Goal: Task Accomplishment & Management: Use online tool/utility

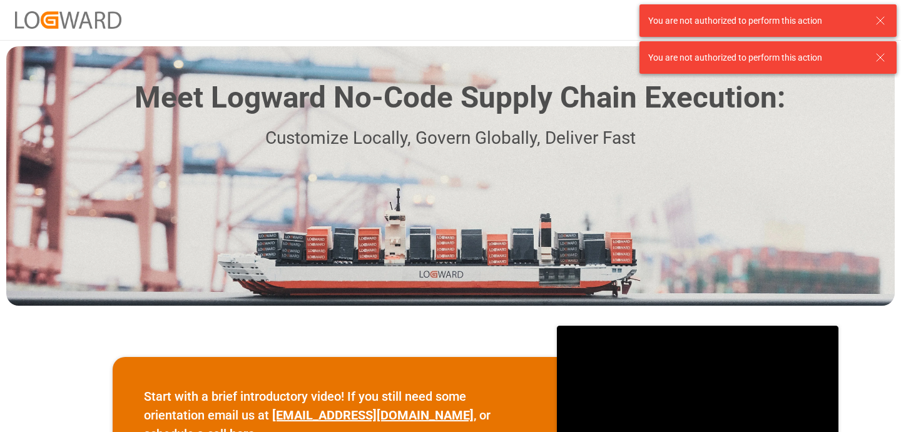
click at [884, 23] on icon at bounding box center [880, 20] width 15 height 15
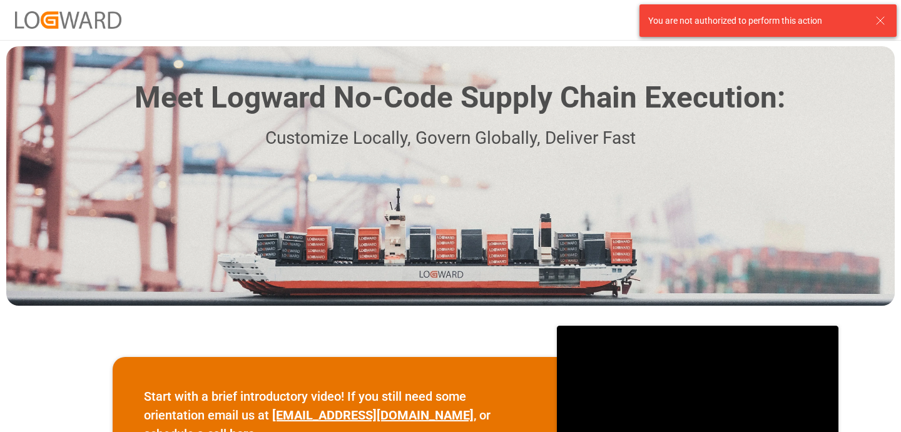
click at [882, 48] on div "Meet Logward No-Code Supply Chain Execution: Customize Locally, Govern Globally…" at bounding box center [450, 176] width 889 height 260
click at [882, 18] on icon at bounding box center [880, 20] width 15 height 15
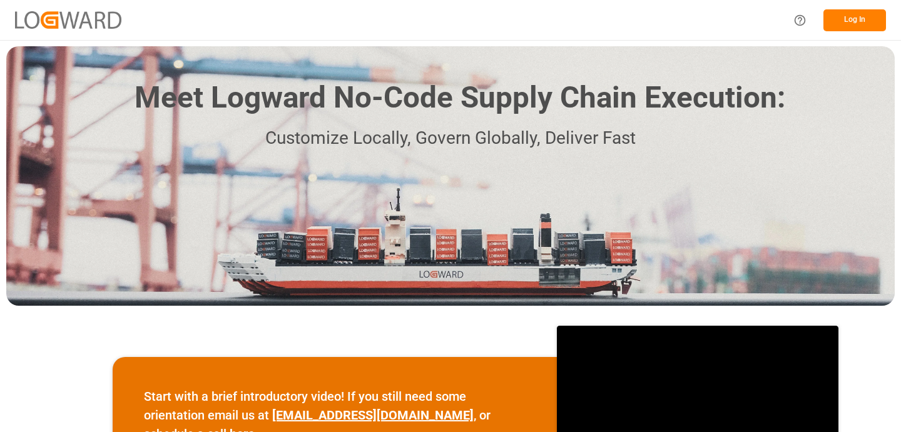
click at [850, 20] on button "Log In" at bounding box center [854, 20] width 63 height 22
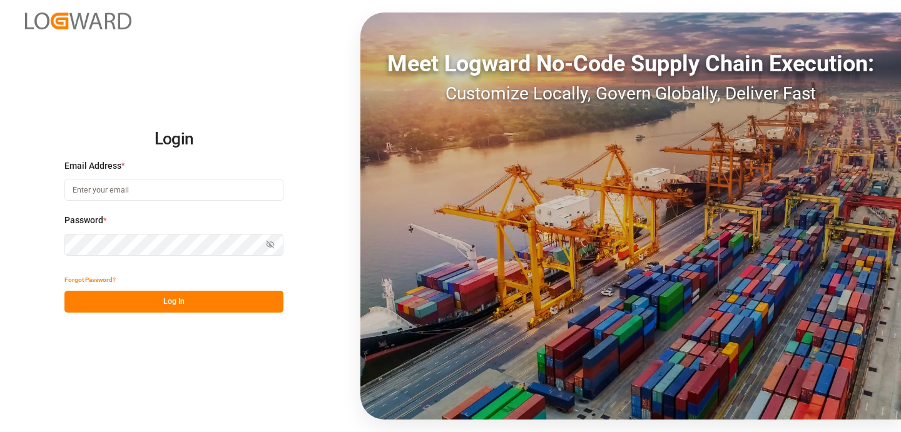
click at [225, 189] on input at bounding box center [173, 190] width 219 height 22
type input "k"
type input "="
click at [0, 432] on com-1password-button at bounding box center [0, 432] width 0 height 0
type input "[PERSON_NAME][EMAIL_ADDRESS][PERSON_NAME][DOMAIN_NAME]"
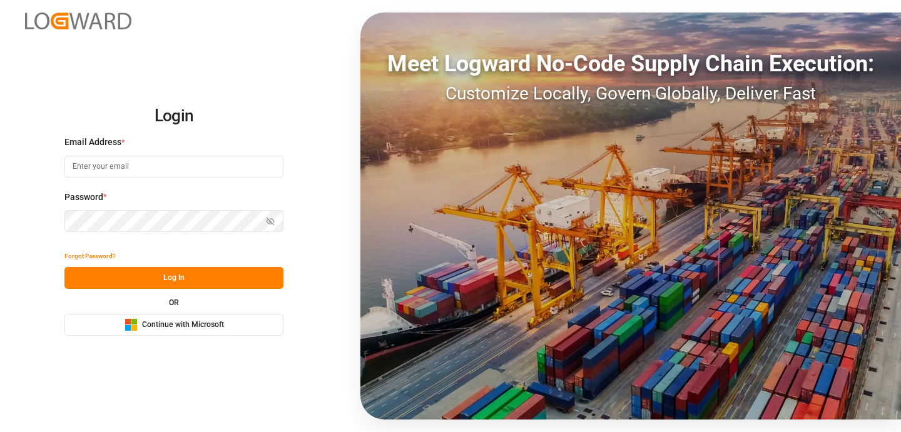
click at [178, 165] on input at bounding box center [173, 167] width 219 height 22
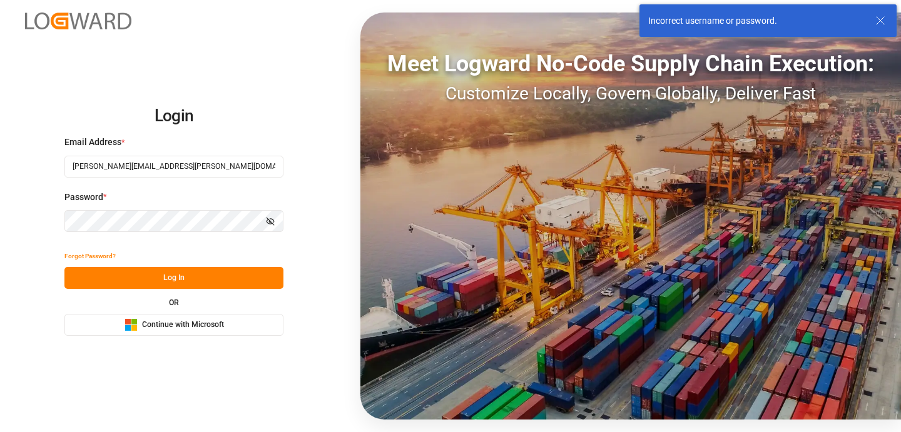
click at [267, 221] on icon "button" at bounding box center [270, 221] width 6 height 4
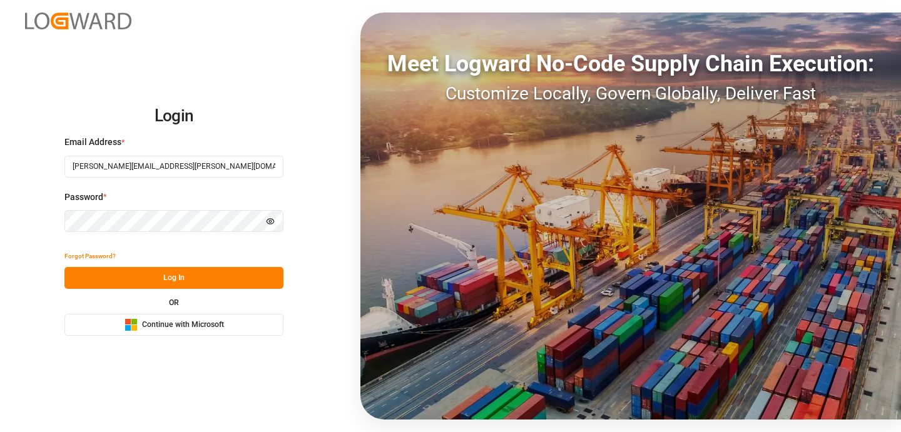
click at [195, 168] on input "[PERSON_NAME][EMAIL_ADDRESS][PERSON_NAME][DOMAIN_NAME]" at bounding box center [173, 167] width 219 height 22
type input "k"
click at [20, 408] on div "Login Email Address * k Enter a valid email. Password * Hide password Forgot Pa…" at bounding box center [450, 216] width 901 height 432
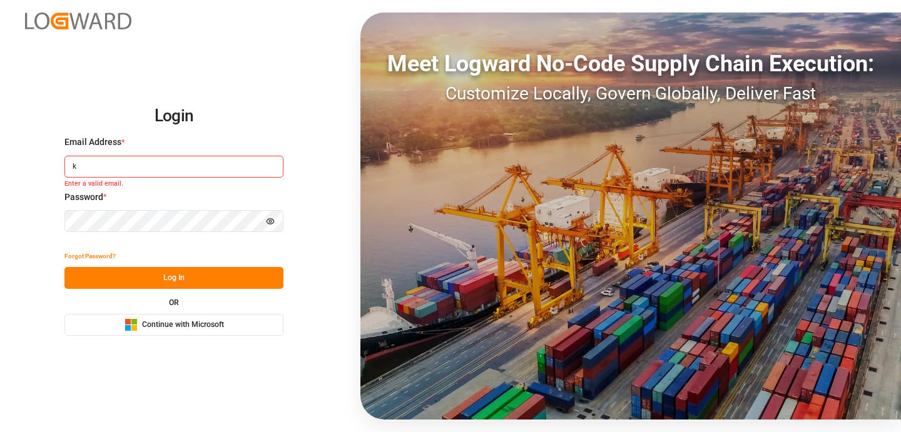
click at [172, 329] on span "Continue with Microsoft" at bounding box center [183, 325] width 82 height 11
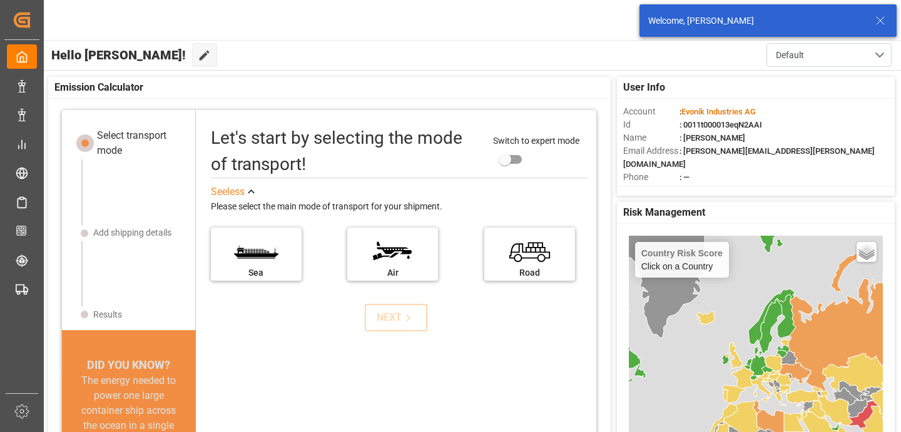
click at [881, 19] on line at bounding box center [881, 21] width 8 height 8
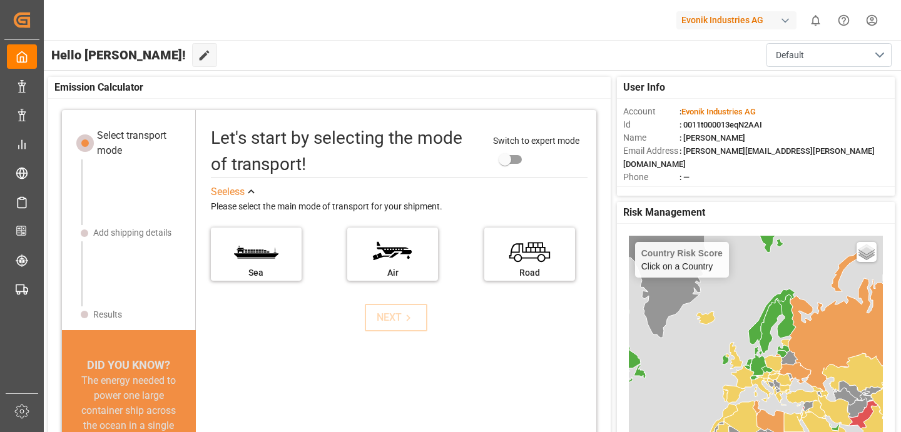
click at [772, 22] on div "Evonik Industries AG" at bounding box center [736, 20] width 120 height 18
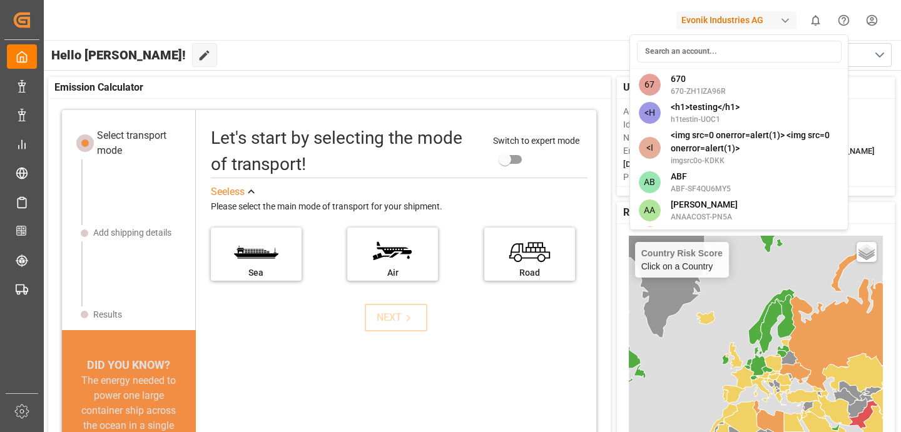
click at [740, 23] on html "Created by potrace 1.15, written by Peter Selinger 2001-2017 Created by potrace…" at bounding box center [450, 216] width 901 height 432
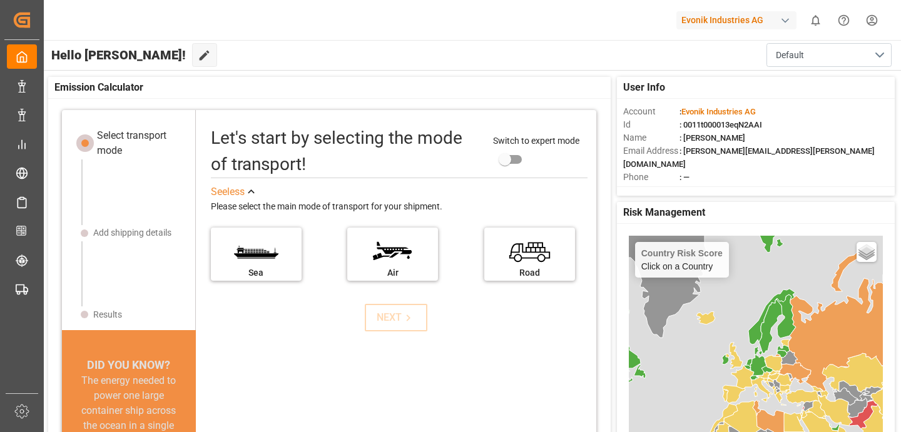
click at [740, 23] on div "Evonik Industries AG" at bounding box center [736, 20] width 120 height 18
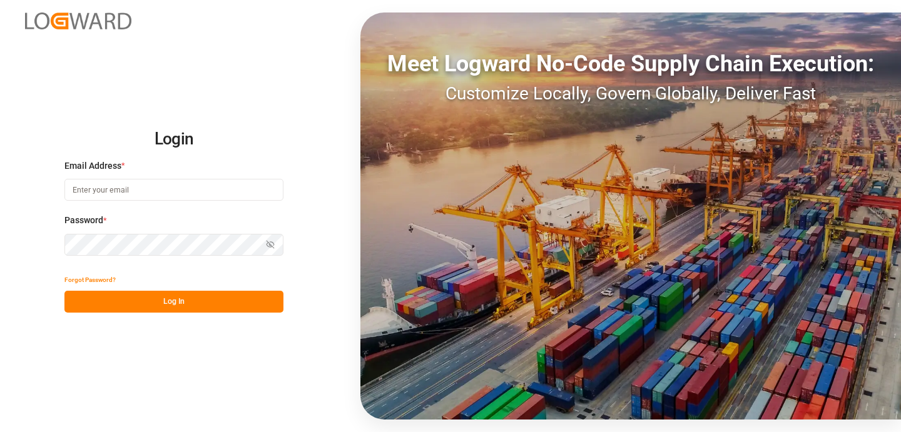
click at [187, 190] on input at bounding box center [173, 190] width 219 height 22
click at [312, 292] on div "Login Email Address * Password * Show password Forgot Password? Log In Meet Log…" at bounding box center [450, 216] width 901 height 432
click at [196, 296] on button "Log In" at bounding box center [173, 302] width 219 height 22
click at [156, 185] on input at bounding box center [173, 190] width 219 height 22
type input "[PERSON_NAME][EMAIL_ADDRESS][PERSON_NAME][DOMAIN_NAME]"
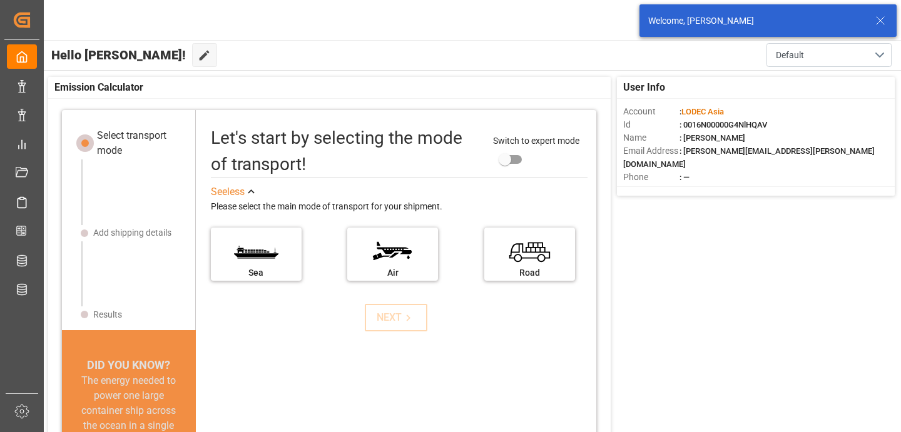
click at [878, 18] on icon at bounding box center [880, 20] width 15 height 15
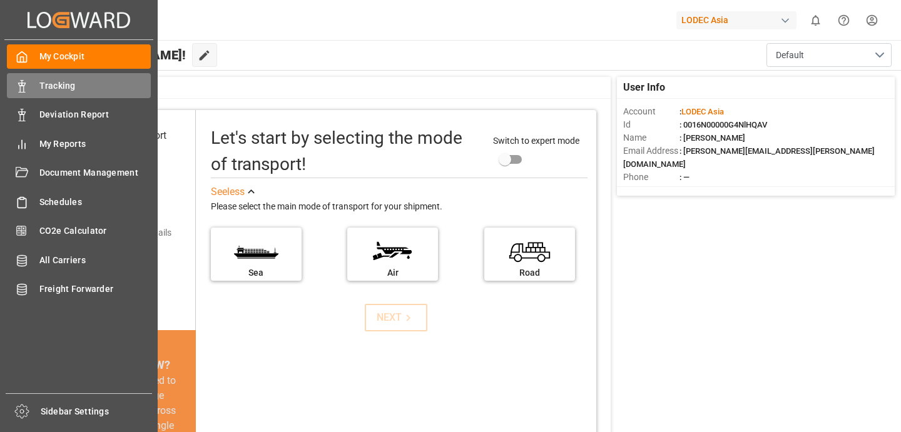
click at [36, 86] on div "Tracking Tracking" at bounding box center [79, 85] width 144 height 24
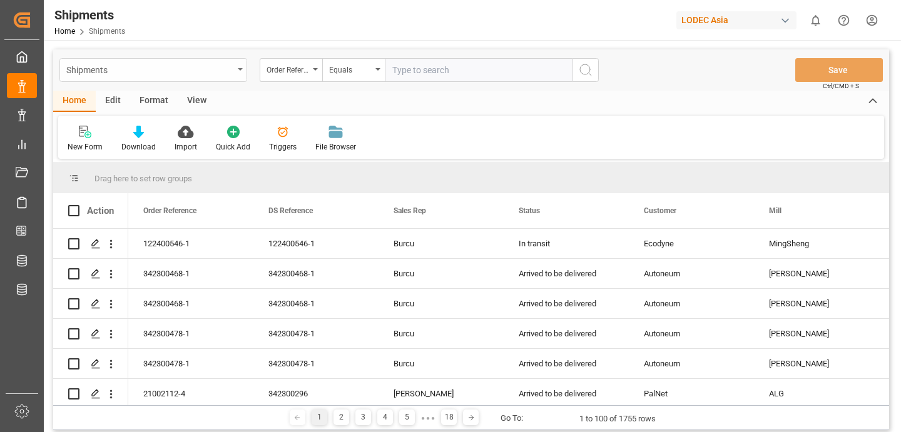
click at [91, 74] on div "Shipments" at bounding box center [149, 69] width 167 height 16
type input "c"
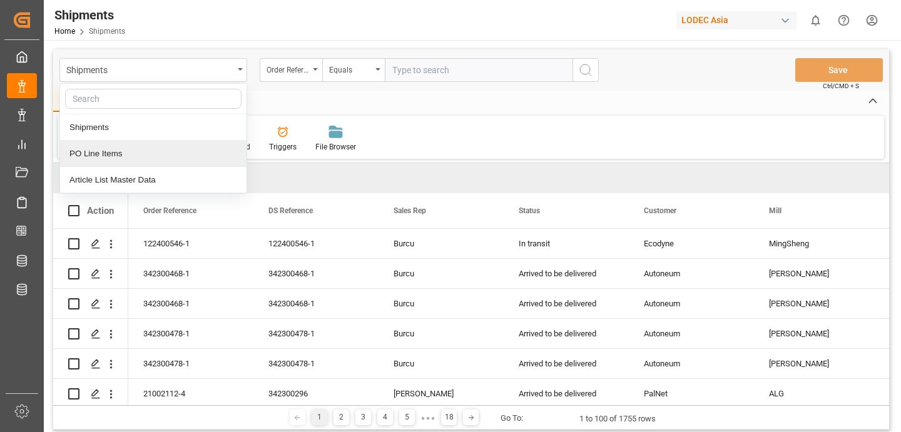
click at [142, 160] on div "PO Line Items" at bounding box center [153, 154] width 186 height 26
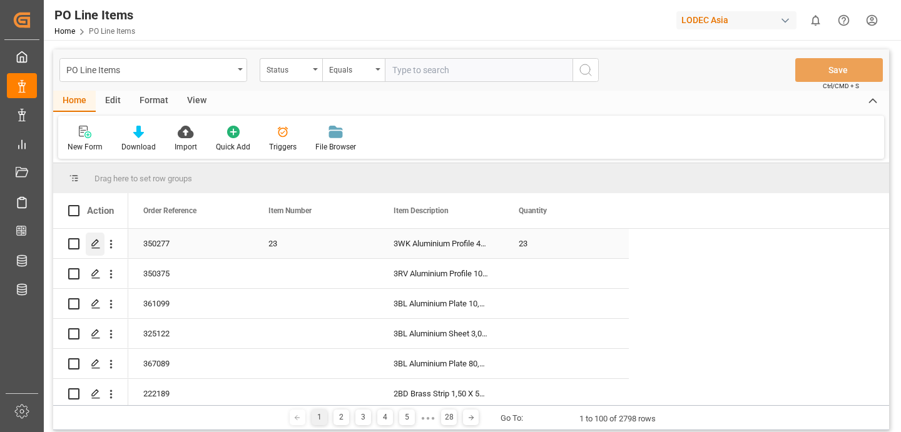
click at [96, 244] on polygon "Press SPACE to select this row." at bounding box center [95, 243] width 6 height 6
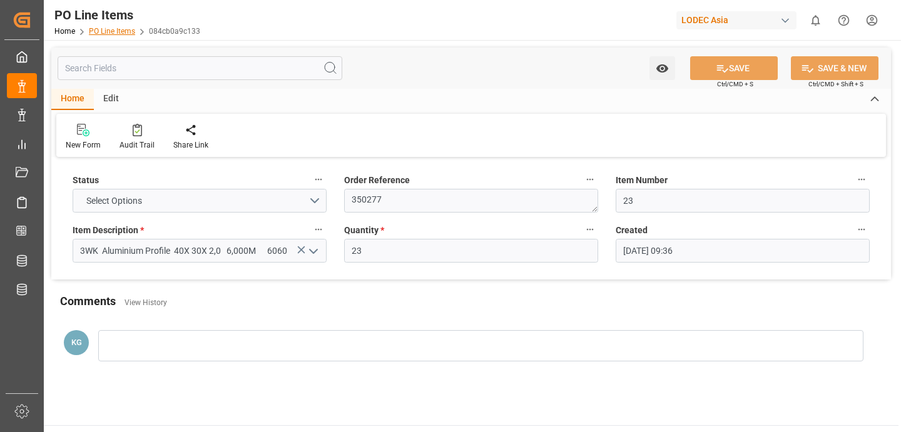
click at [118, 32] on link "PO Line Items" at bounding box center [112, 31] width 46 height 9
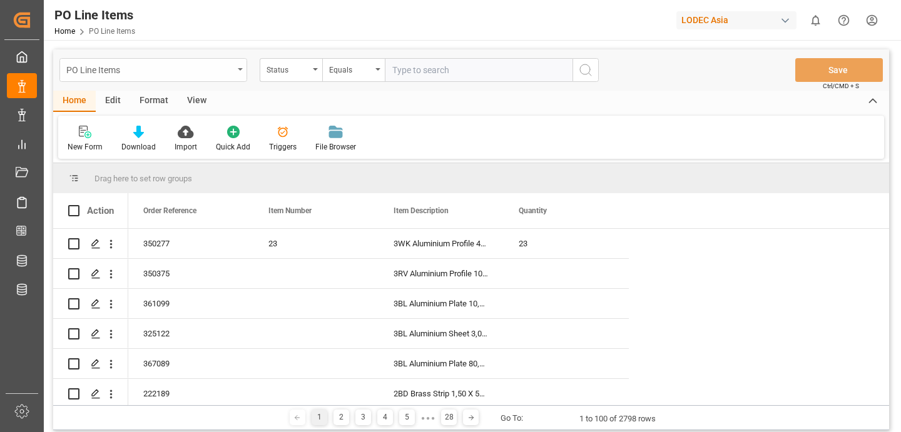
click at [228, 60] on div "PO Line Items" at bounding box center [153, 70] width 188 height 24
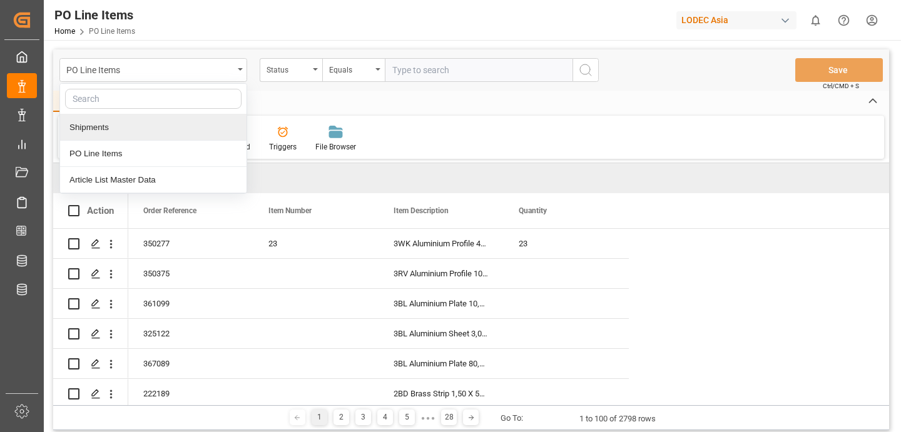
click at [161, 131] on div "Shipments" at bounding box center [153, 128] width 186 height 26
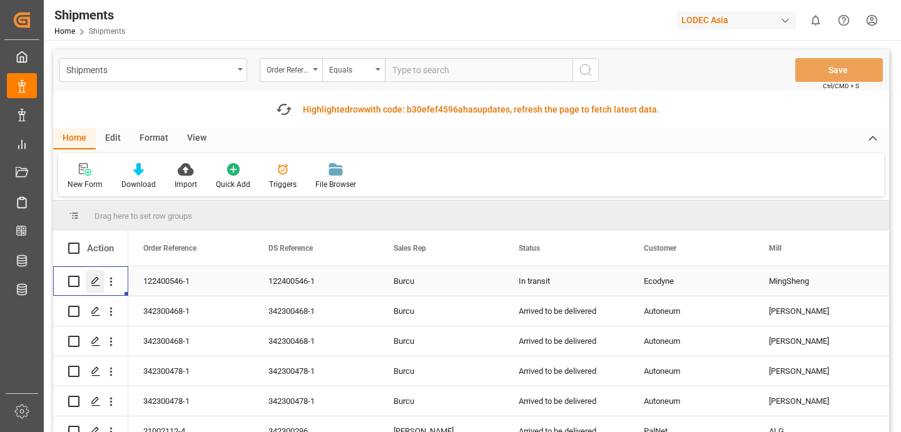
click at [89, 283] on div "Press SPACE to select this row." at bounding box center [95, 281] width 19 height 23
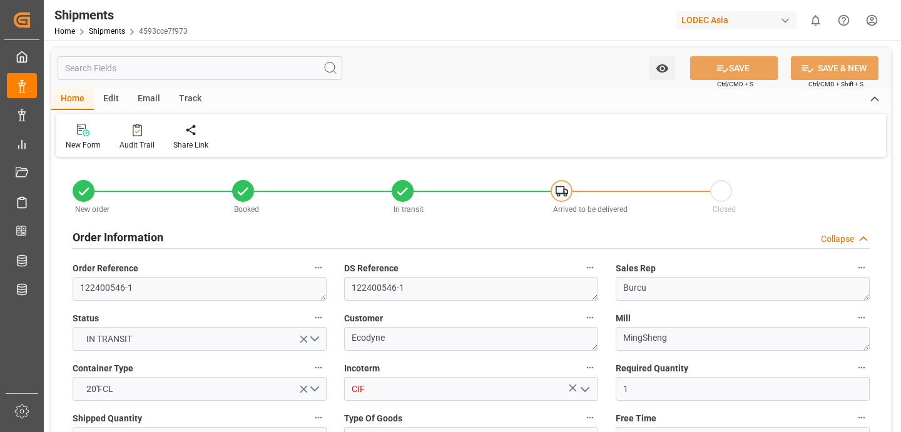
type input "[DATE]"
type input "[DATE] 15:08"
type input "[DATE] 16:00"
type input "[DATE] 07:31"
type input "[DATE] 14:00"
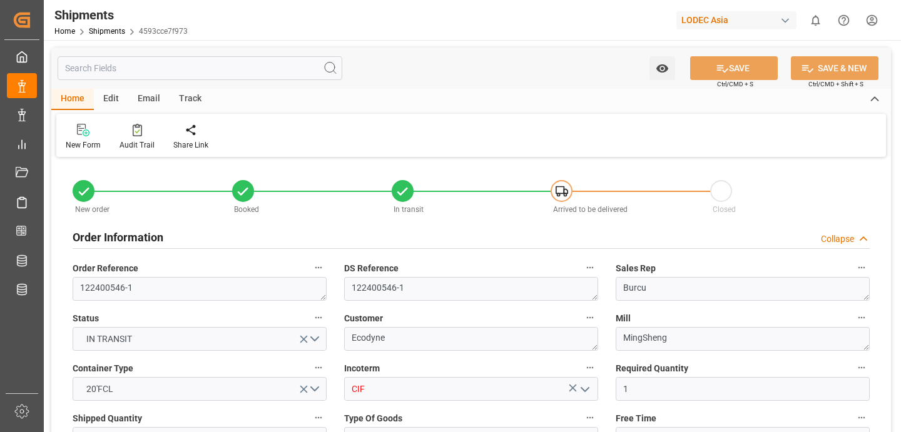
type input "[DATE] 11:35"
type input "[DATE] 18:49"
type input "[DATE] 16:00"
type input "[DATE] 08:04"
type input "[DATE] 14:00"
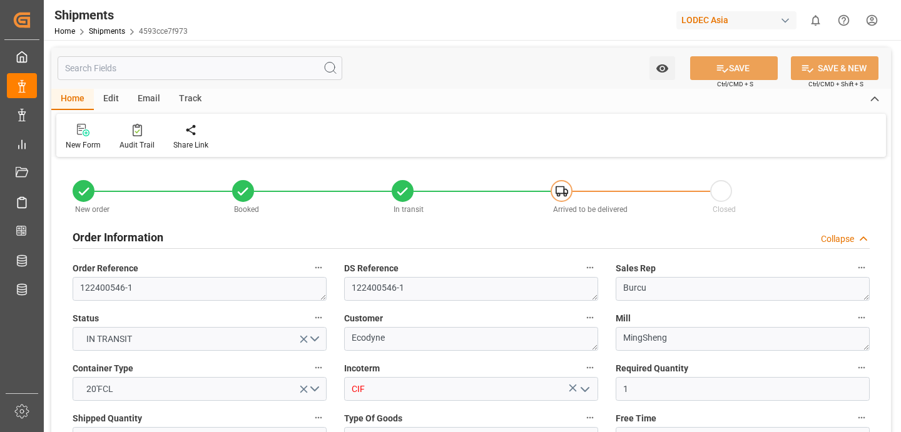
type input "[DATE] 07:40"
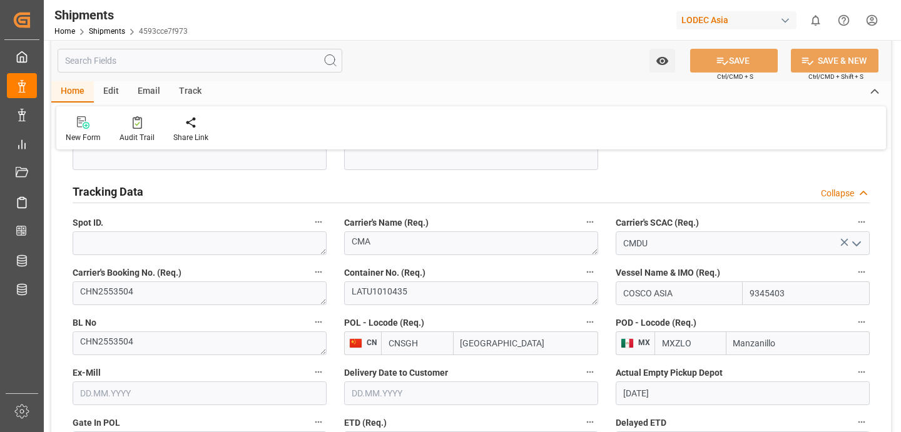
scroll to position [621, 0]
click at [671, 251] on input "CMDU" at bounding box center [743, 244] width 254 height 24
click at [860, 243] on polyline "open menu" at bounding box center [857, 245] width 8 height 4
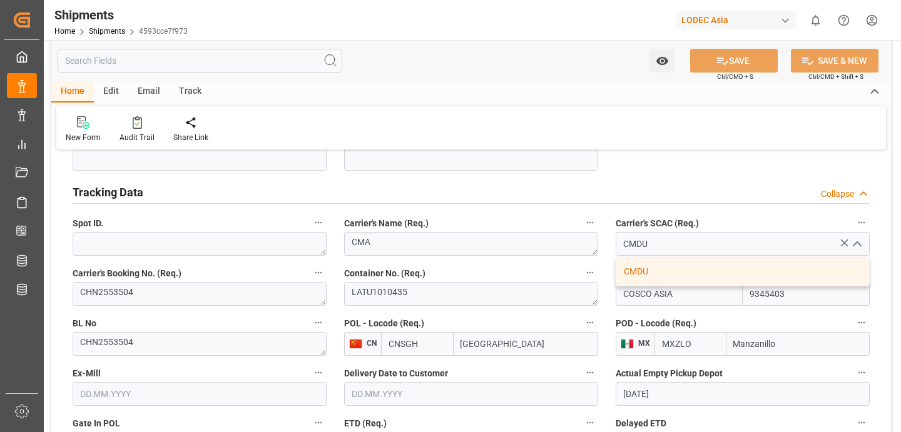
click at [532, 206] on div "Tracking Data Collapse" at bounding box center [471, 192] width 815 height 35
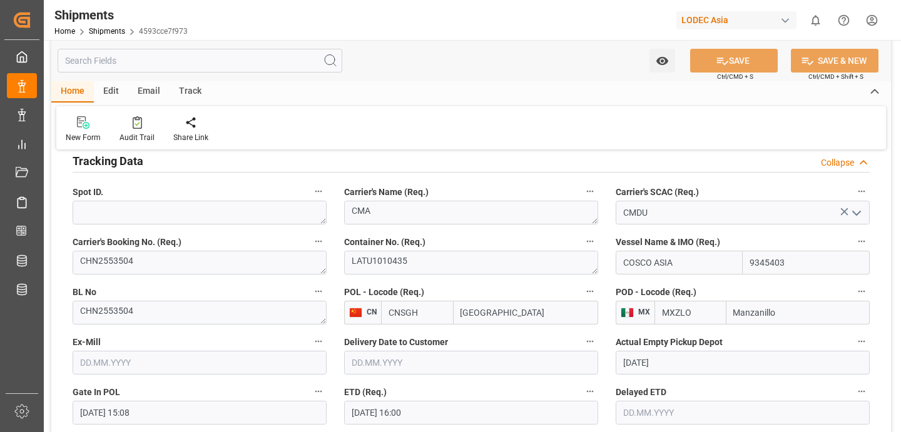
scroll to position [644, 0]
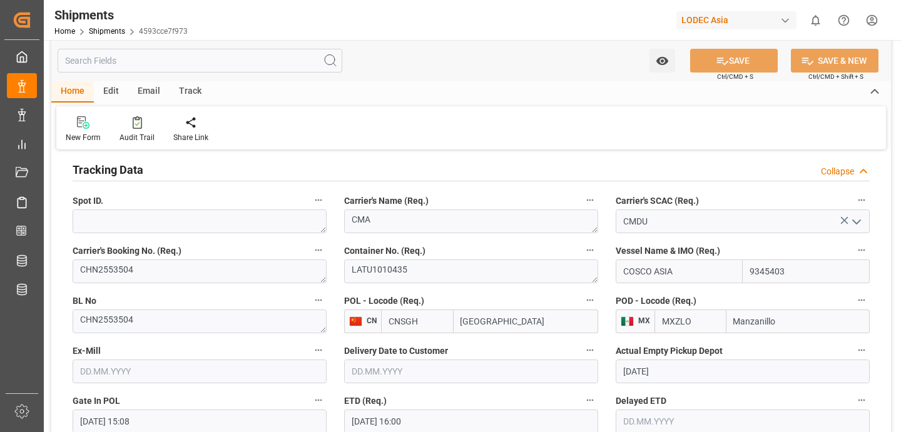
click at [857, 222] on polyline "open menu" at bounding box center [857, 222] width 8 height 4
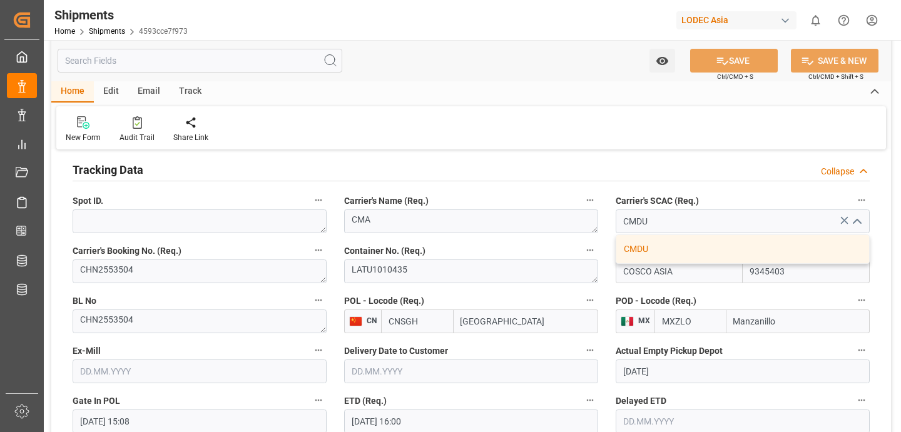
click at [723, 190] on div "Carrier's SCAC (Req.) CMDU CMDU" at bounding box center [743, 213] width 272 height 50
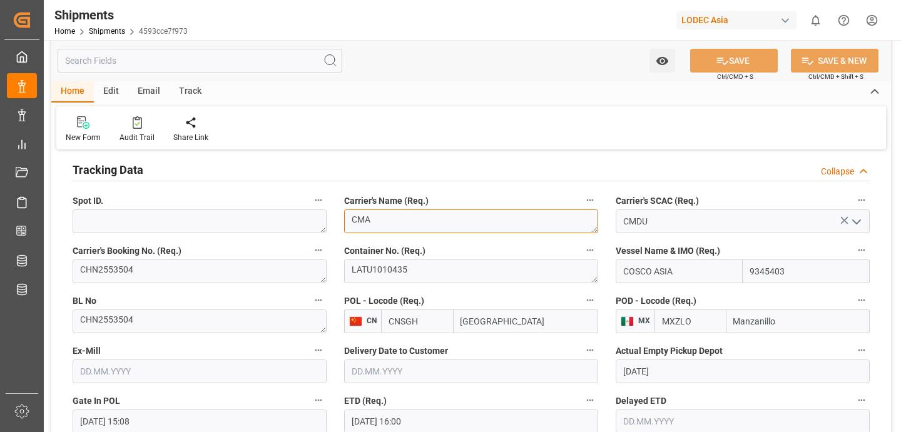
click at [536, 229] on textarea "CMA" at bounding box center [471, 222] width 254 height 24
click at [857, 222] on polyline "open menu" at bounding box center [857, 222] width 8 height 4
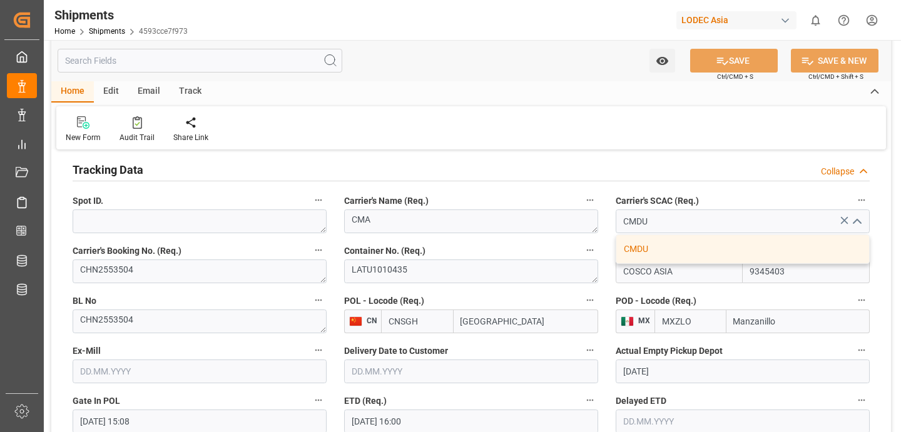
click at [857, 222] on icon "close menu" at bounding box center [856, 222] width 15 height 15
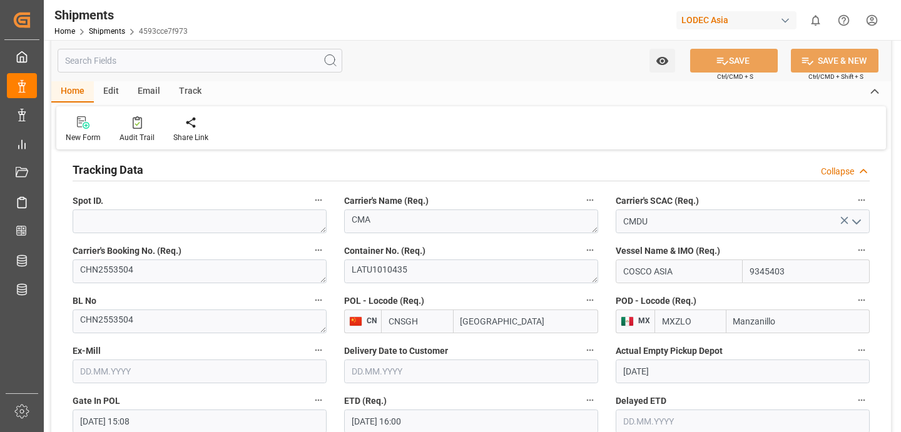
click at [857, 222] on polyline "open menu" at bounding box center [857, 222] width 8 height 4
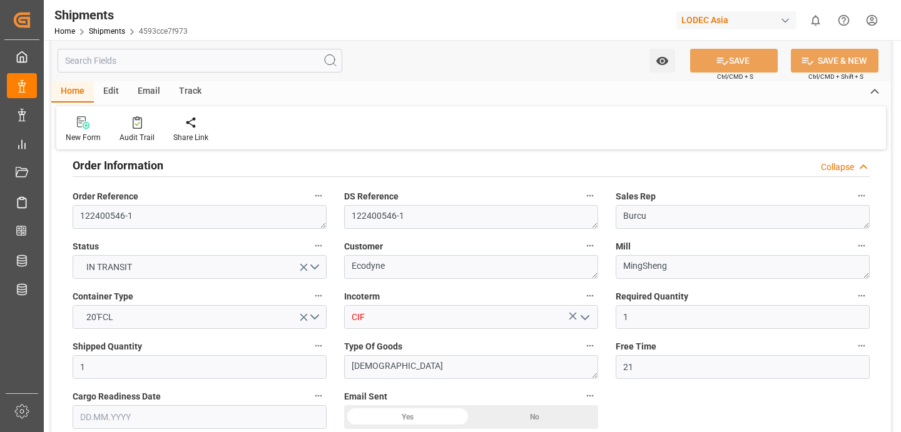
scroll to position [0, 0]
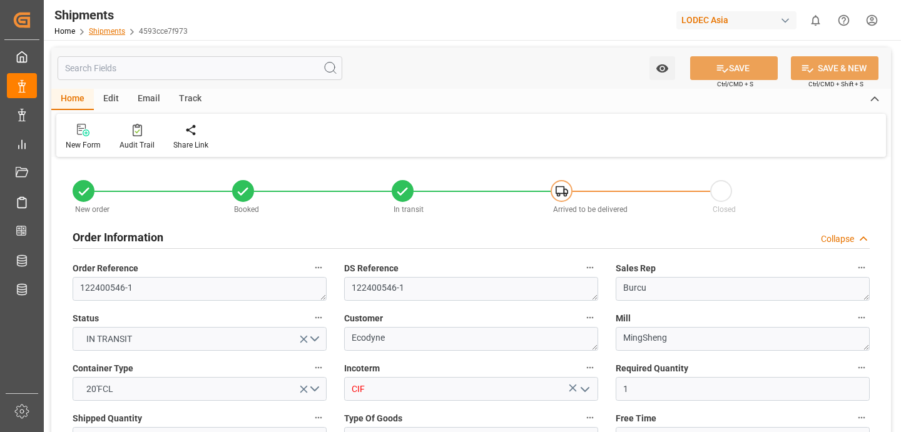
click at [100, 29] on link "Shipments" at bounding box center [107, 31] width 36 height 9
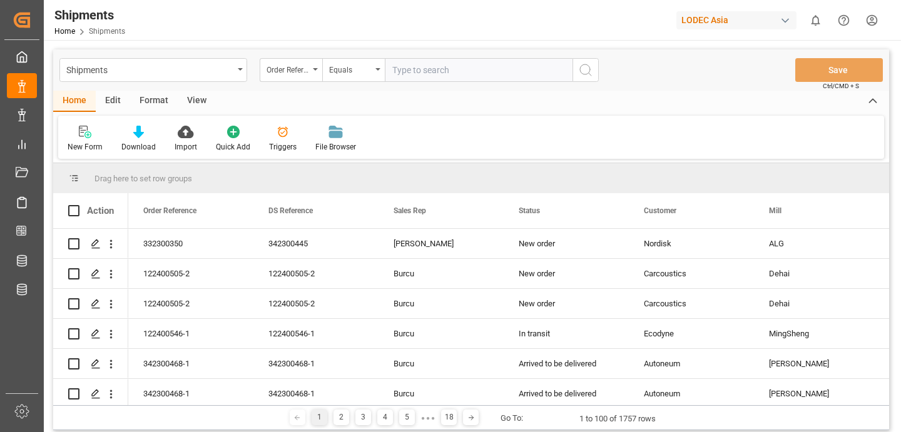
click at [102, 101] on div "Edit" at bounding box center [113, 101] width 34 height 21
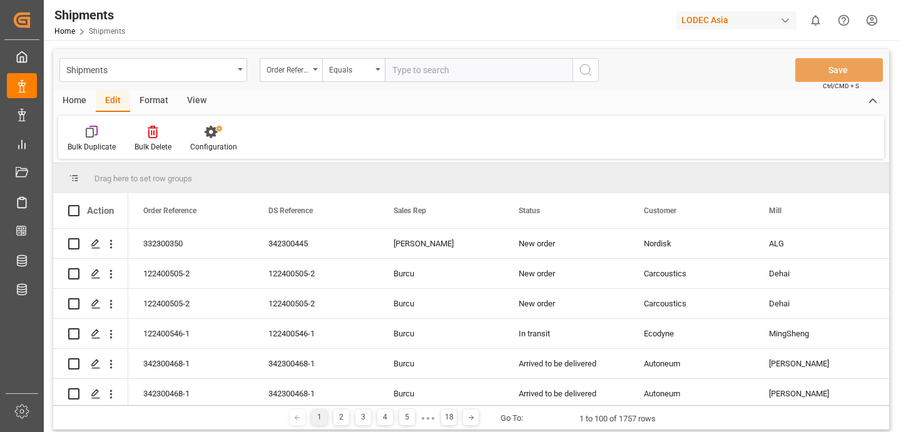
click at [183, 97] on div "View" at bounding box center [197, 101] width 38 height 21
click at [113, 104] on div "Edit" at bounding box center [113, 101] width 34 height 21
click at [81, 101] on div "Home" at bounding box center [74, 101] width 43 height 21
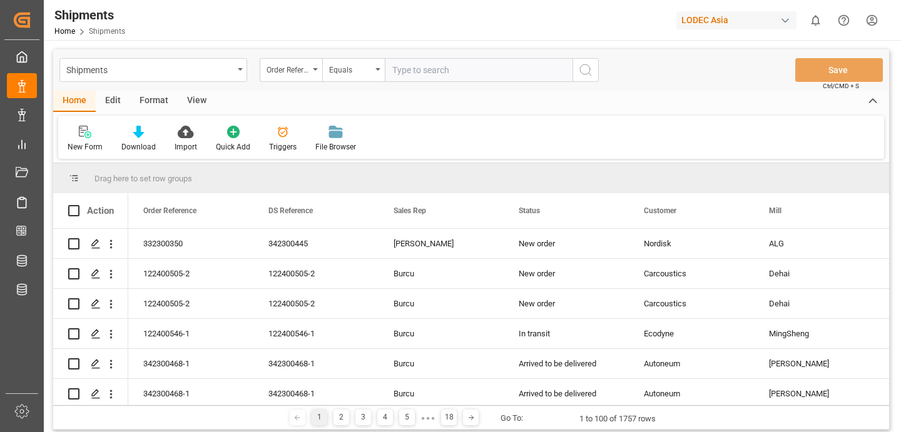
click at [195, 106] on div "View" at bounding box center [197, 101] width 38 height 21
